Goal: Information Seeking & Learning: Learn about a topic

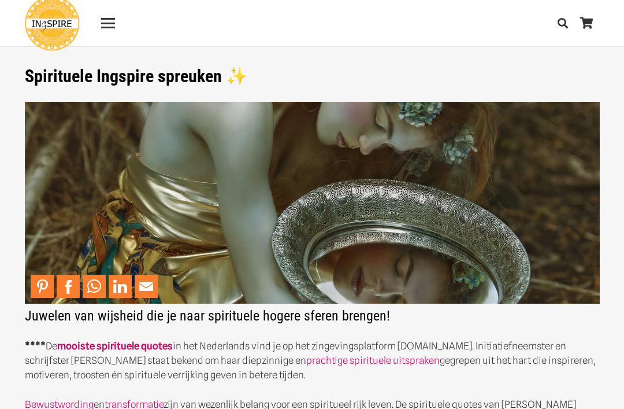
click at [107, 23] on div "Menu" at bounding box center [108, 24] width 14 height 2
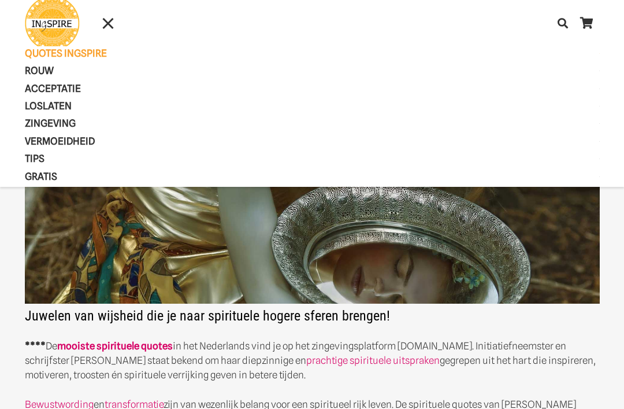
click at [37, 127] on span "Zingeving" at bounding box center [60, 123] width 71 height 12
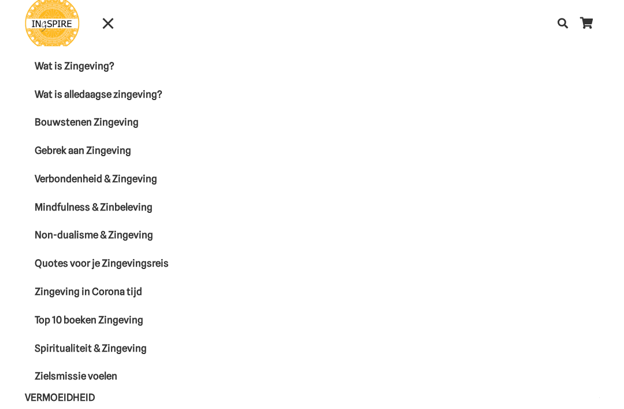
scroll to position [81, 0]
click at [53, 401] on span "VERMOEIDHEID" at bounding box center [70, 398] width 90 height 12
click at [51, 403] on span "VERMOEIDHEID" at bounding box center [70, 398] width 90 height 12
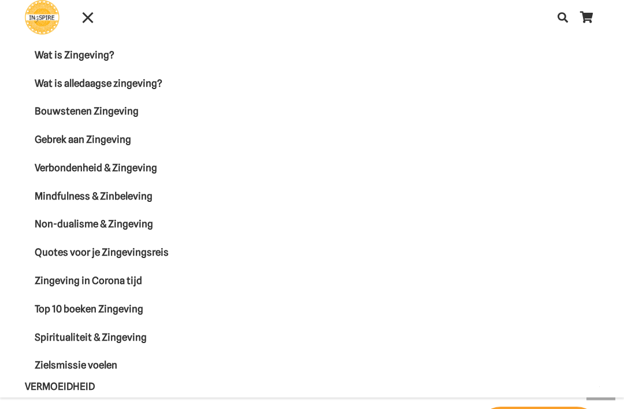
scroll to position [827, 0]
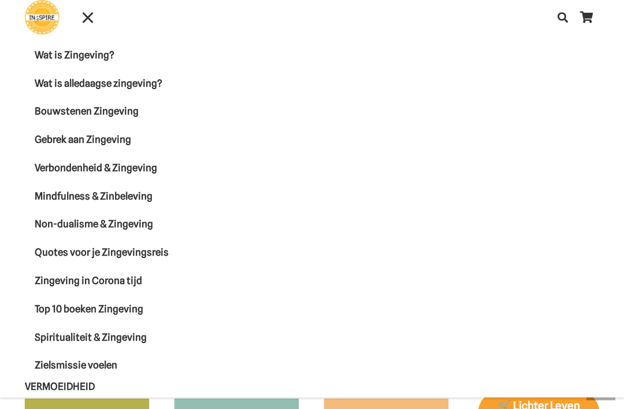
click at [61, 390] on span "VERMOEIDHEID" at bounding box center [70, 386] width 90 height 12
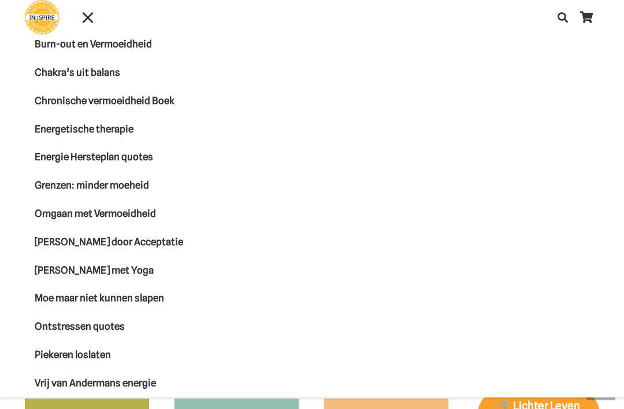
scroll to position [476, 0]
click at [52, 300] on span "Moe maar niet kunnen slapen" at bounding box center [99, 298] width 129 height 12
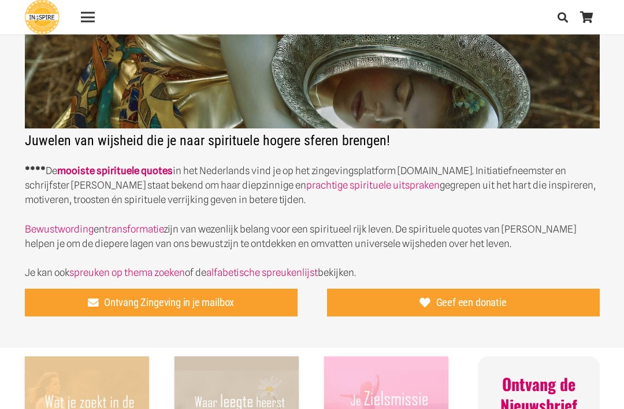
scroll to position [175, 0]
click at [90, 170] on link "mooiste spirituele quotes" at bounding box center [115, 171] width 116 height 12
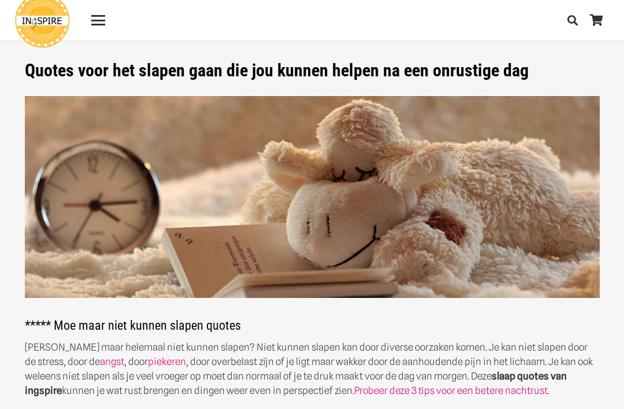
scroll to position [-1, 0]
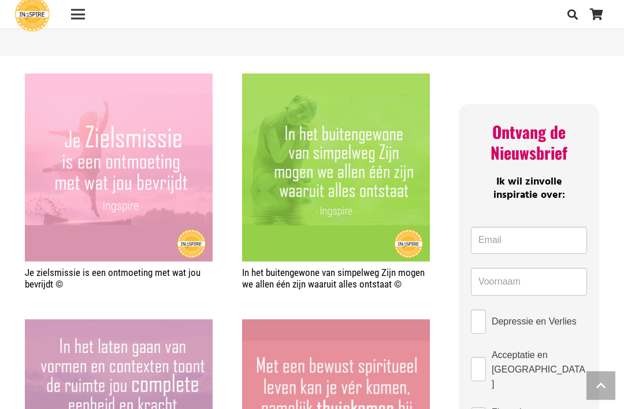
scroll to position [626, 0]
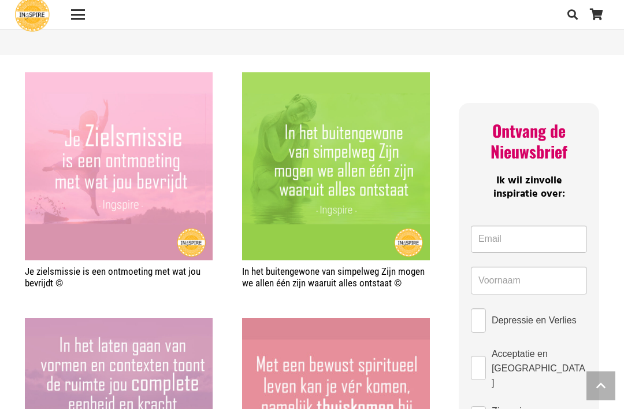
click at [480, 308] on input "Depressie en Verlies" at bounding box center [478, 320] width 15 height 24
checkbox input "true"
